Goal: Information Seeking & Learning: Understand process/instructions

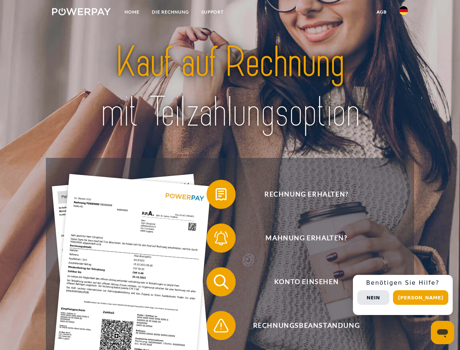
click at [81, 13] on img at bounding box center [81, 11] width 59 height 7
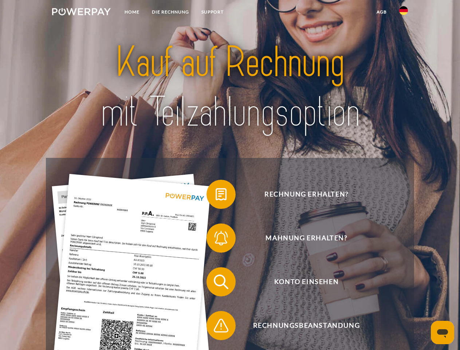
click at [404, 13] on img at bounding box center [403, 10] width 9 height 9
click at [382, 12] on link "agb" at bounding box center [382, 11] width 23 height 13
click at [216, 196] on span at bounding box center [210, 194] width 36 height 36
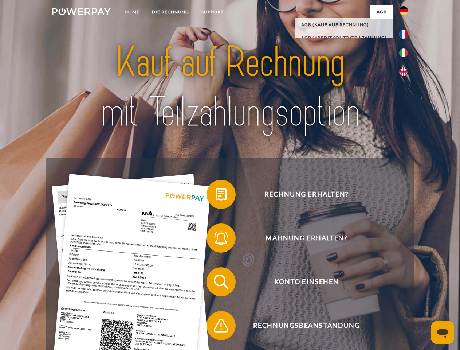
click at [216, 239] on span at bounding box center [210, 238] width 36 height 36
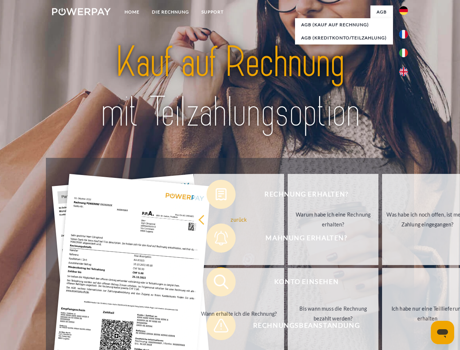
click at [288, 283] on link "Bis wann muss die Rechnung bezahlt werden?" at bounding box center [333, 313] width 91 height 91
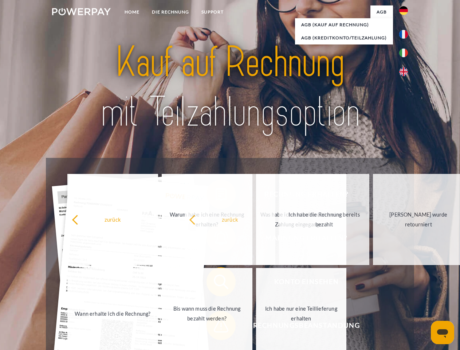
click at [216, 327] on span at bounding box center [210, 325] width 36 height 36
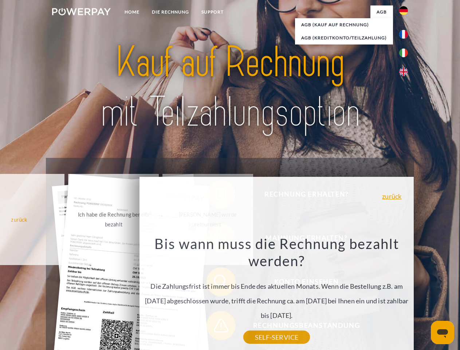
click at [406, 295] on div "Rechnung erhalten? Mahnung erhalten? Konto einsehen" at bounding box center [230, 304] width 368 height 292
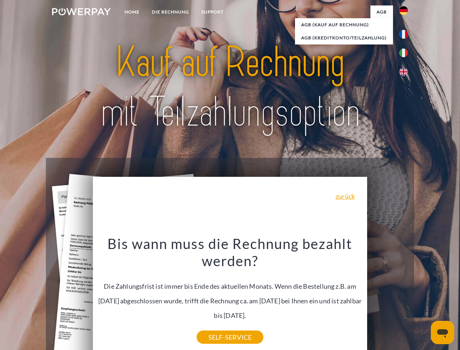
click at [388, 296] on span "Konto einsehen" at bounding box center [306, 281] width 179 height 29
click at [423, 297] on header "Home DIE RECHNUNG SUPPORT" at bounding box center [230, 251] width 460 height 503
